Goal: Transaction & Acquisition: Purchase product/service

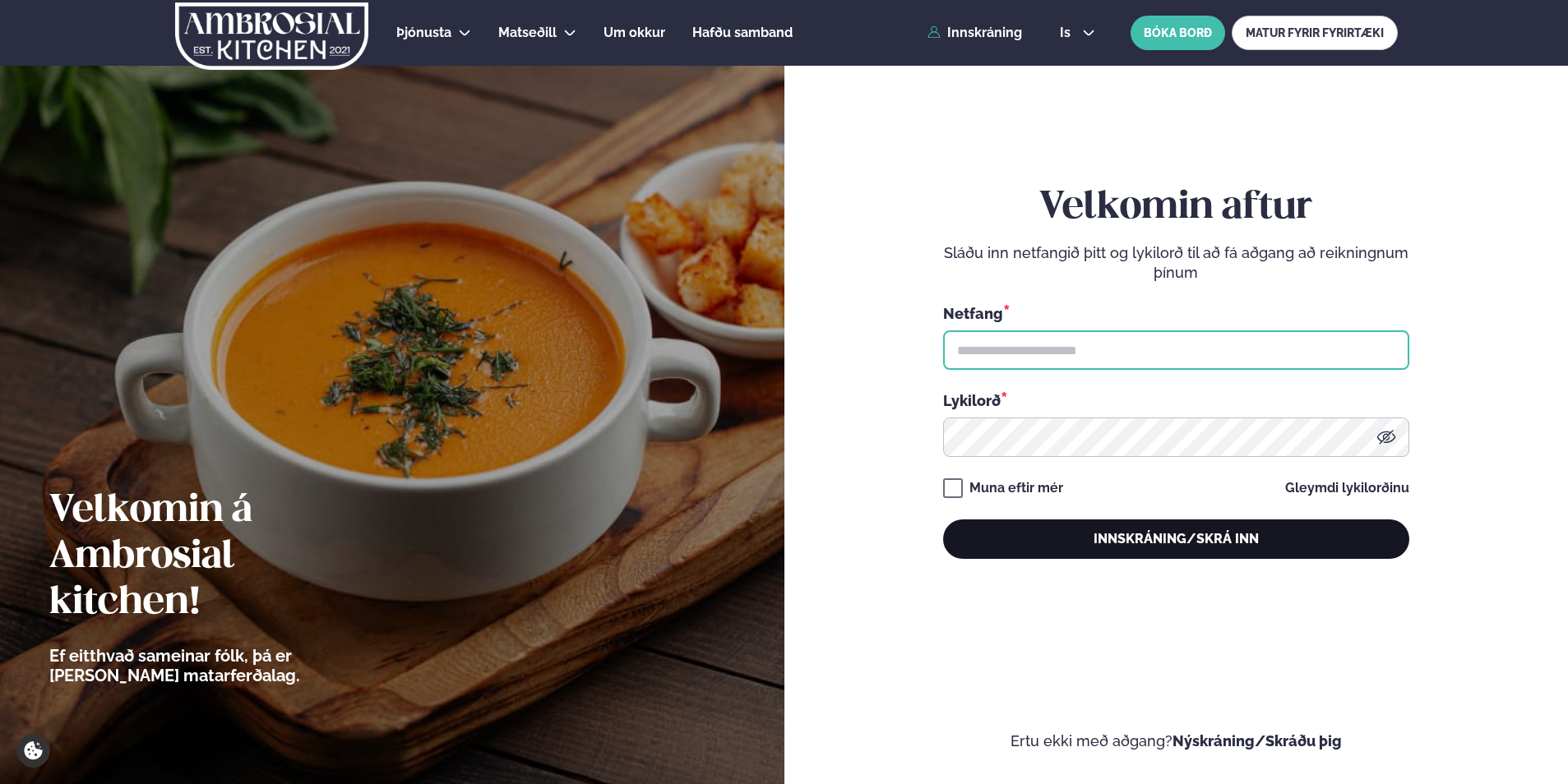
type input "**********"
click at [1051, 557] on button "Innskráning/Skrá inn" at bounding box center [1177, 539] width 466 height 39
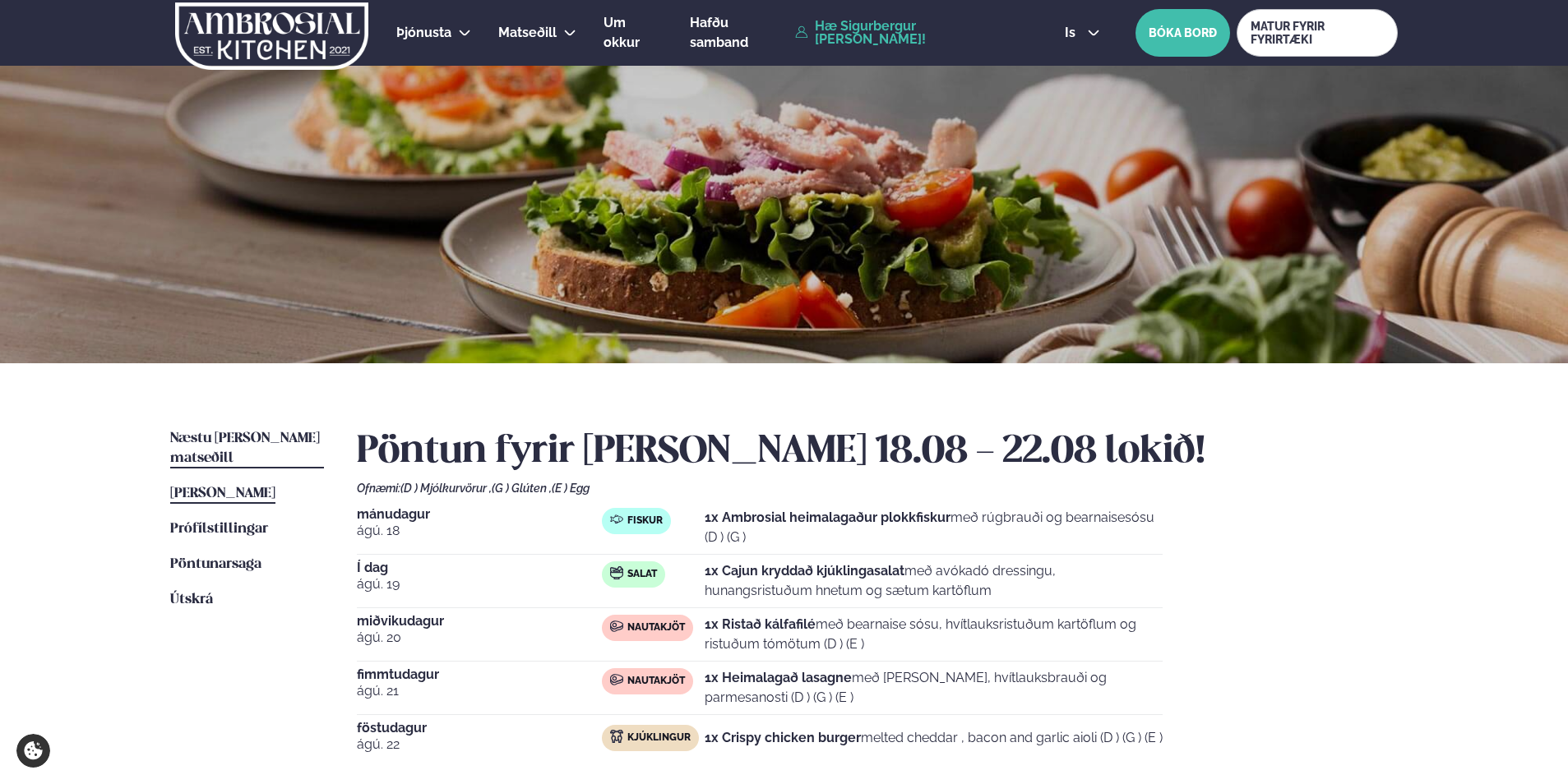
click at [258, 436] on span "Næstu [PERSON_NAME] matseðill" at bounding box center [245, 448] width 150 height 34
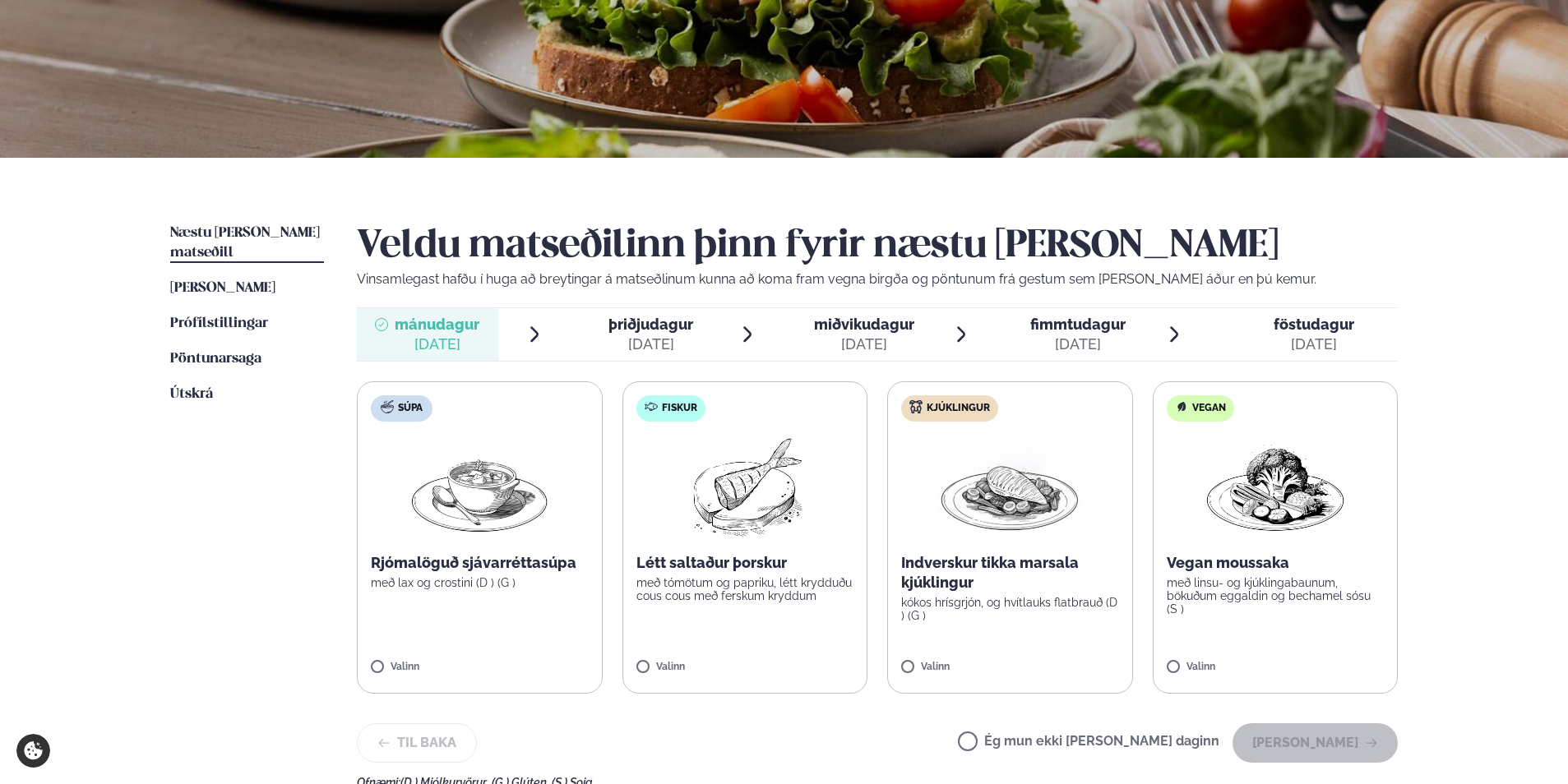
scroll to position [247, 0]
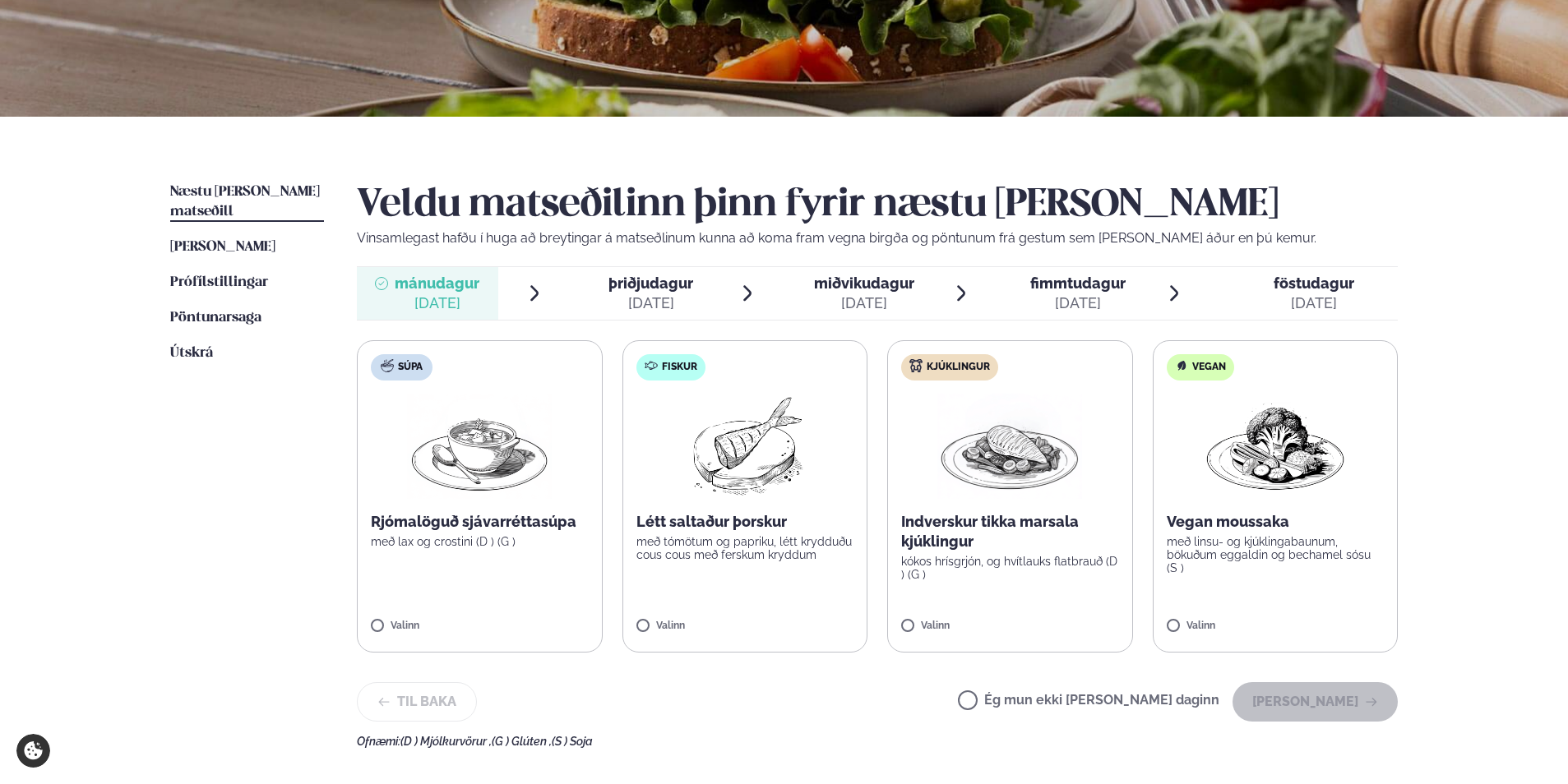
click at [624, 619] on label "Fiskur Létt saltaður þorskur með tómötum og papriku, létt krydduðu cous cous me…" at bounding box center [745, 496] width 246 height 312
click at [1285, 696] on button "[PERSON_NAME]" at bounding box center [1315, 702] width 165 height 39
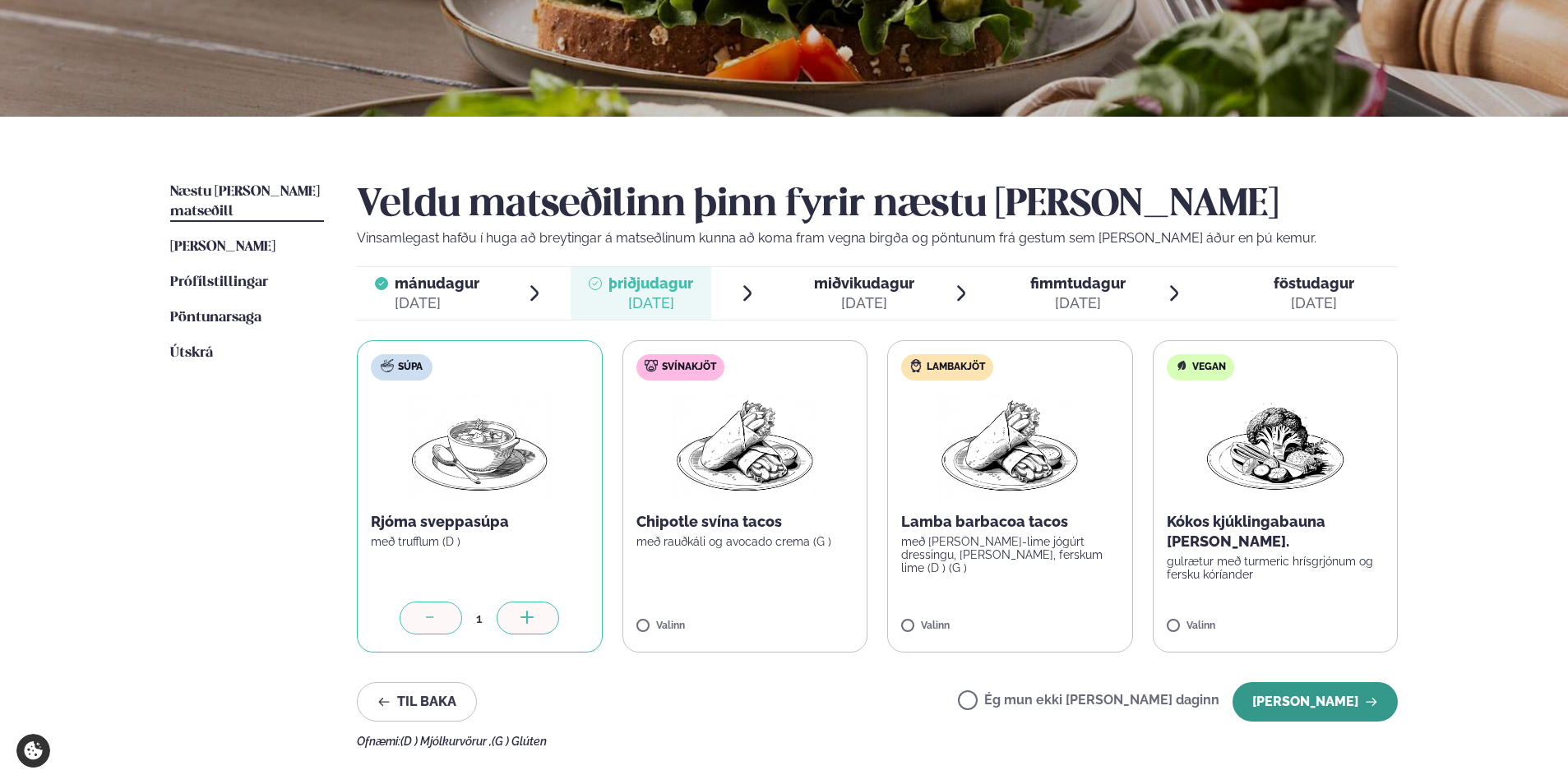
click at [1333, 696] on button "[PERSON_NAME]" at bounding box center [1315, 702] width 165 height 39
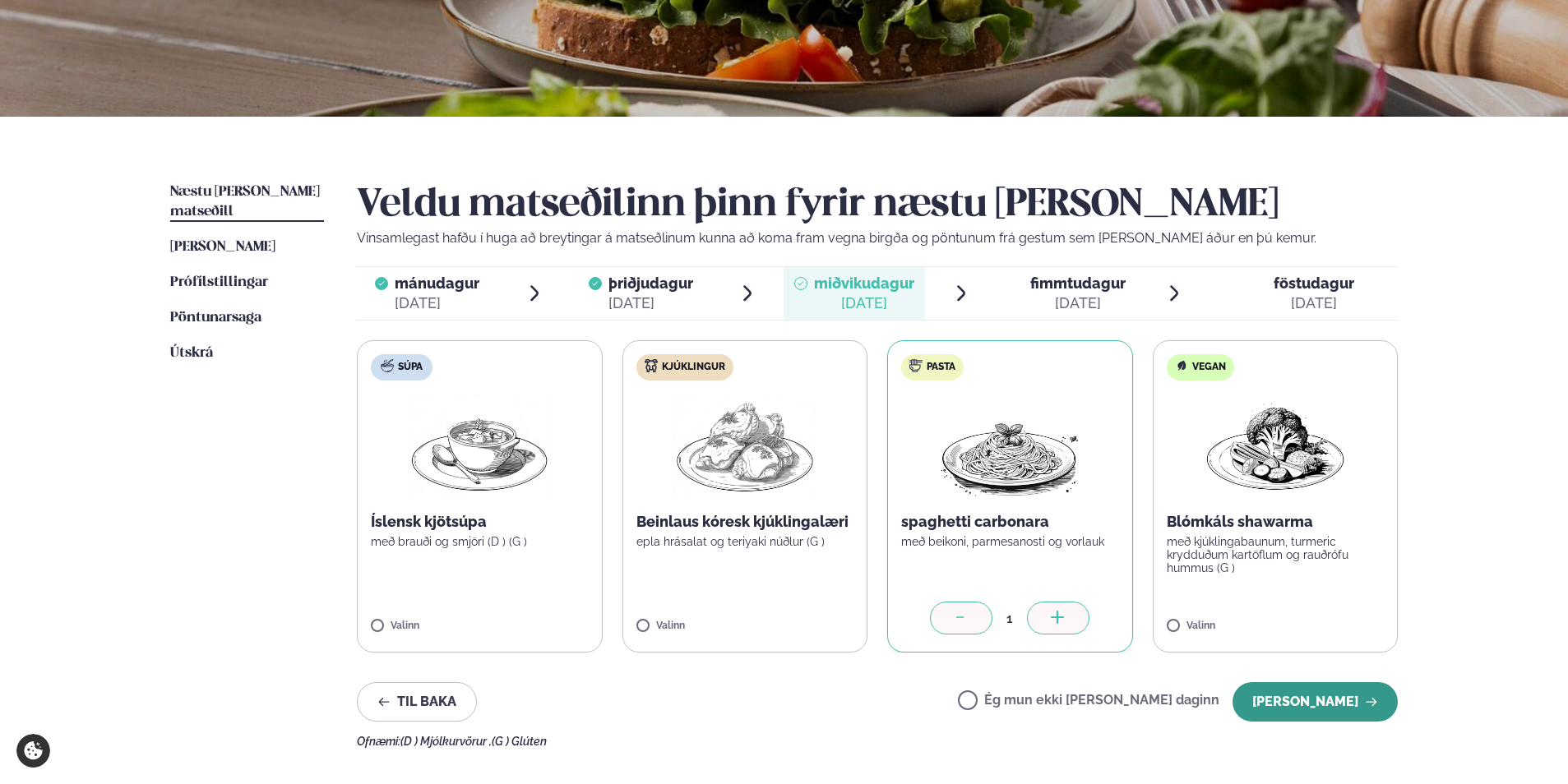
click at [1294, 683] on button "[PERSON_NAME]" at bounding box center [1315, 702] width 165 height 39
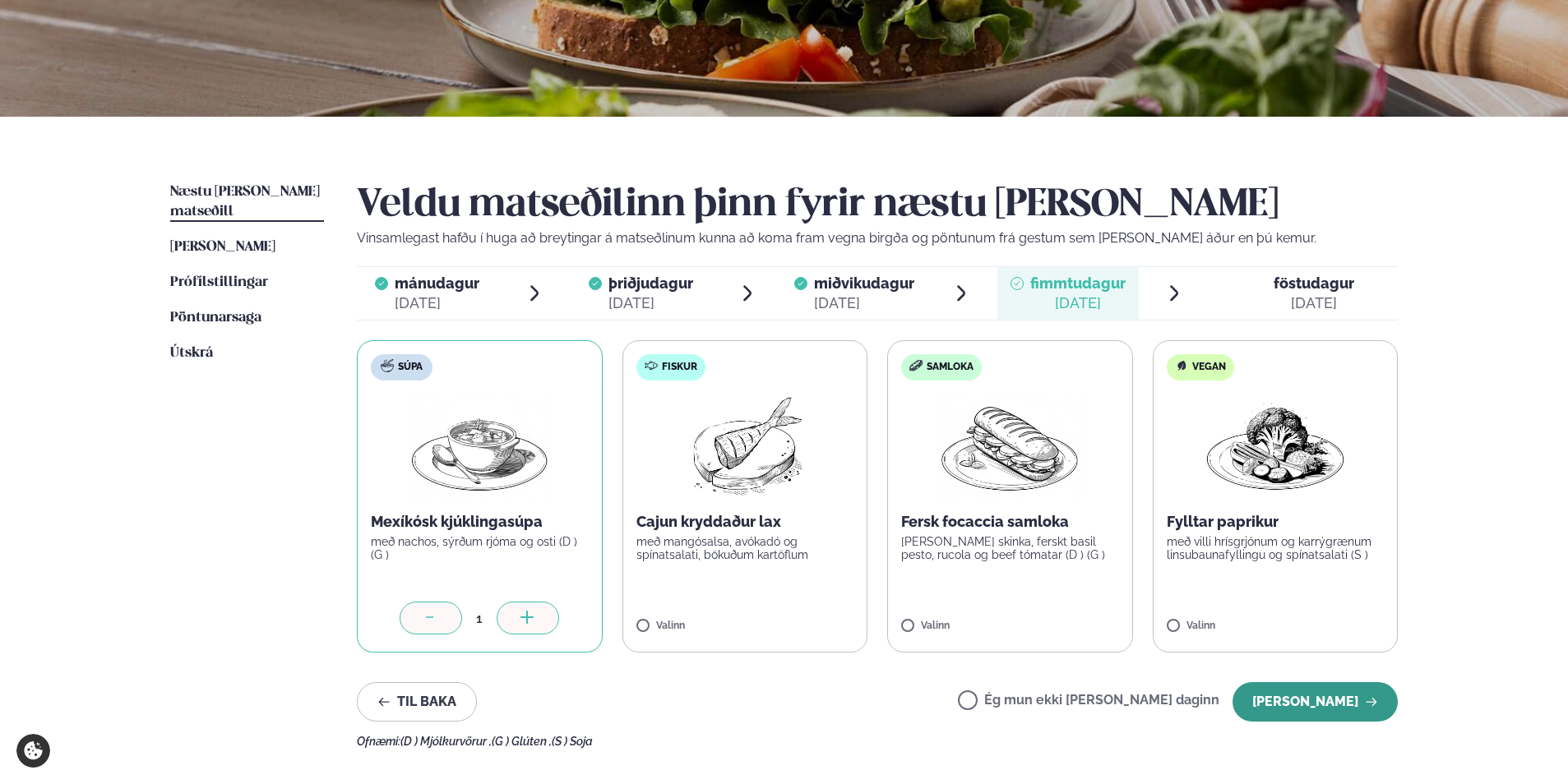
click at [1308, 707] on button "[PERSON_NAME]" at bounding box center [1315, 702] width 165 height 39
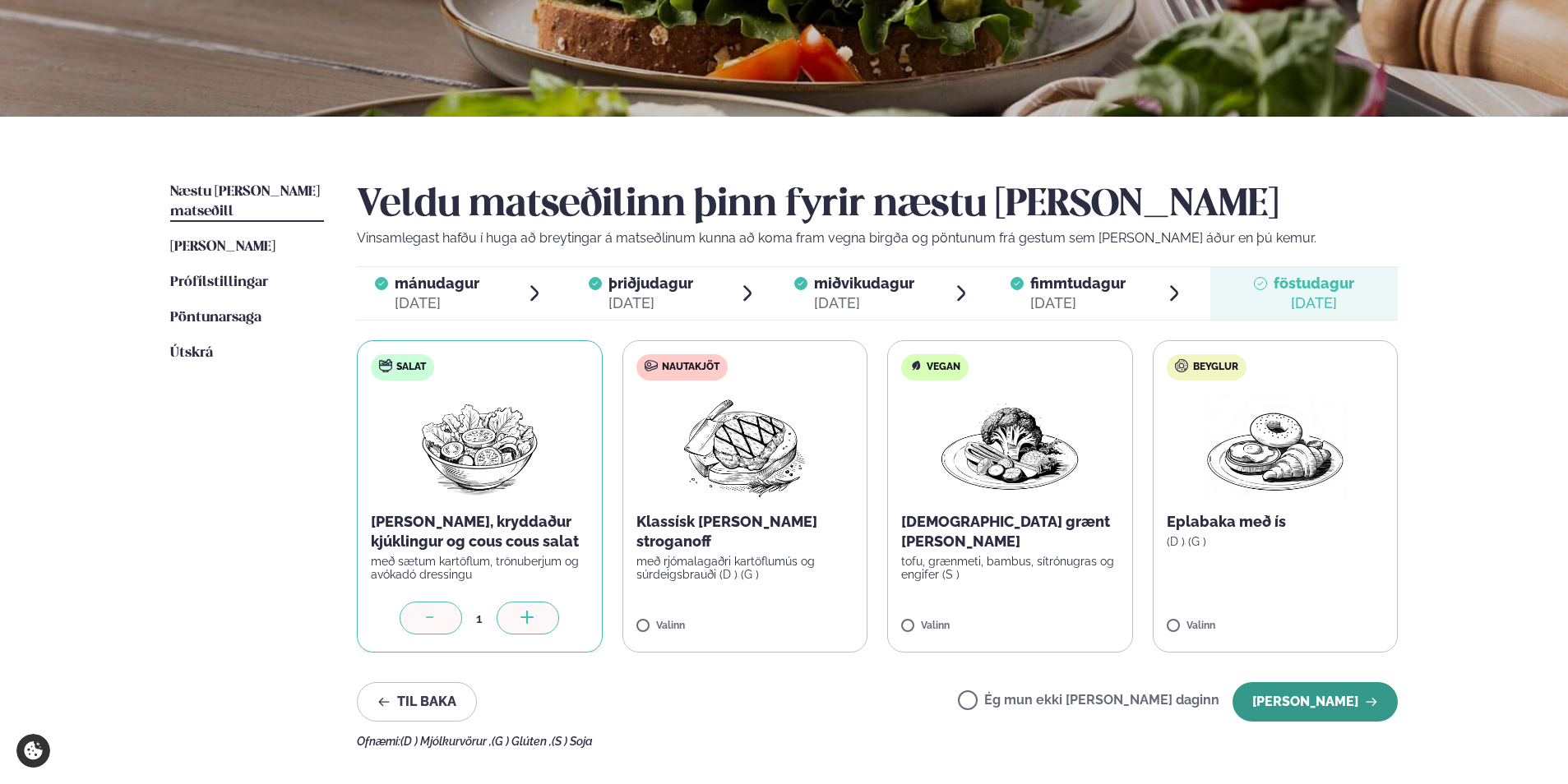
click at [1255, 696] on button "[PERSON_NAME]" at bounding box center [1315, 702] width 165 height 39
